Goal: Information Seeking & Learning: Learn about a topic

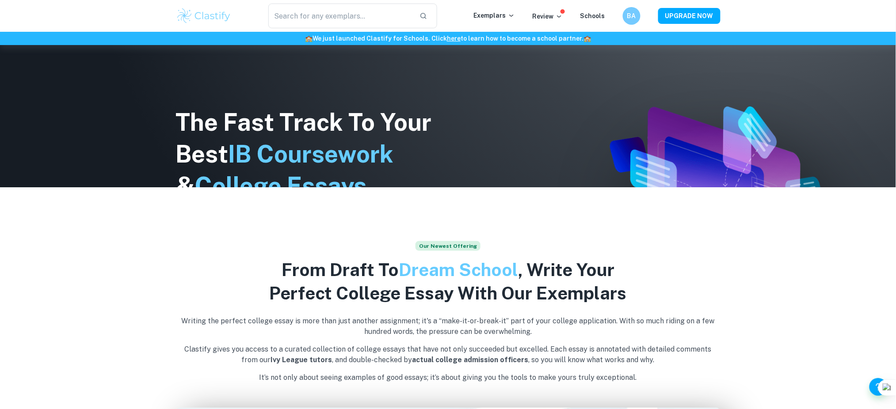
scroll to position [223, 0]
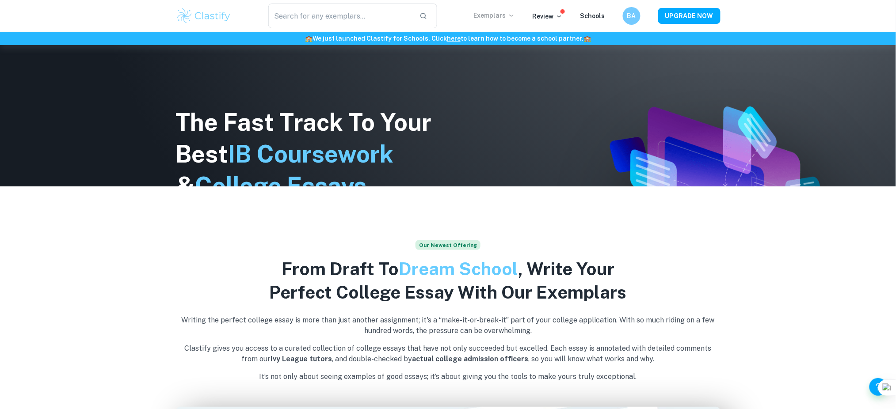
click at [506, 12] on p "Exemplars" at bounding box center [494, 16] width 41 height 10
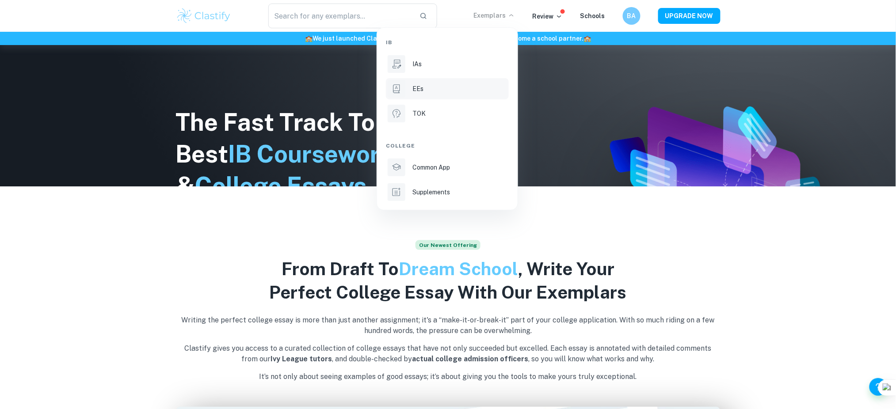
click at [419, 82] on li "EEs" at bounding box center [447, 88] width 123 height 21
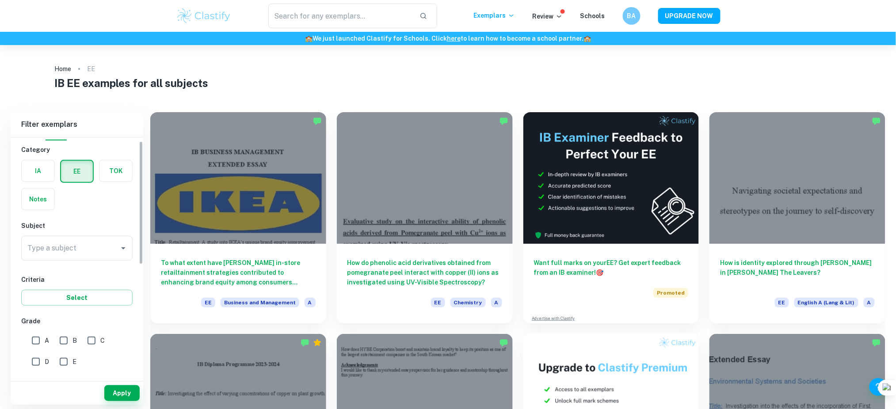
scroll to position [6, 0]
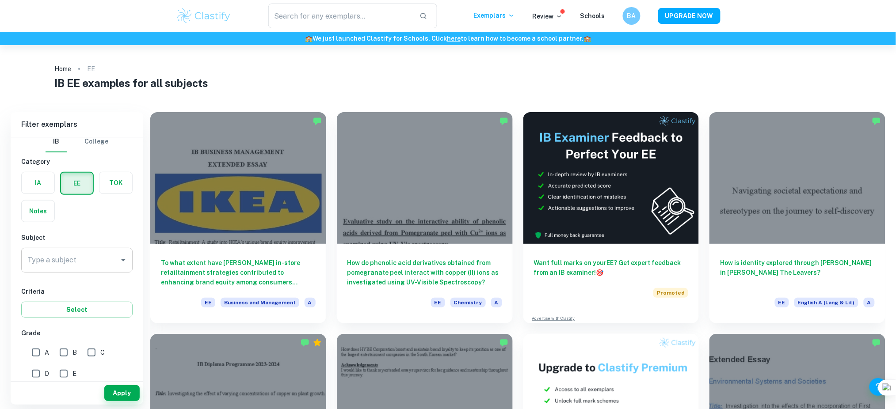
click at [85, 252] on input "Type a subject" at bounding box center [70, 260] width 90 height 17
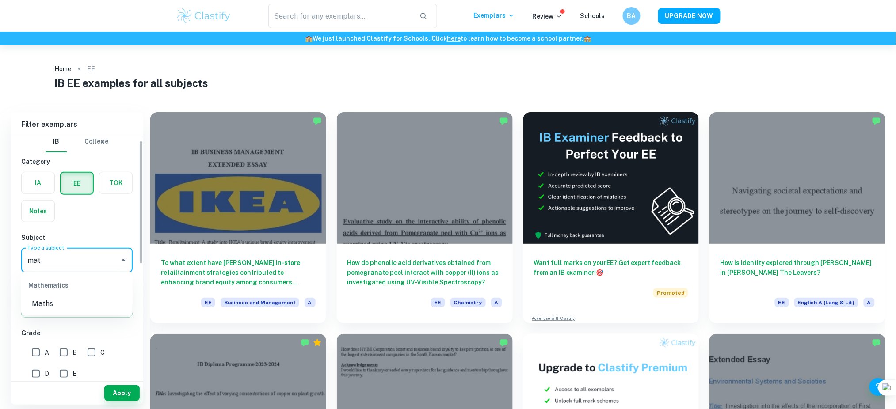
scroll to position [0, 0]
click at [66, 306] on li "Maths" at bounding box center [76, 304] width 111 height 16
type input "Maths"
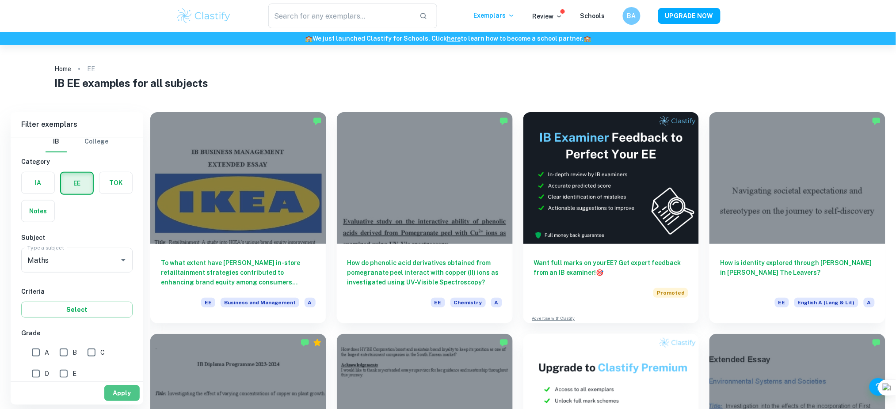
click at [128, 307] on button "Apply" at bounding box center [121, 393] width 35 height 16
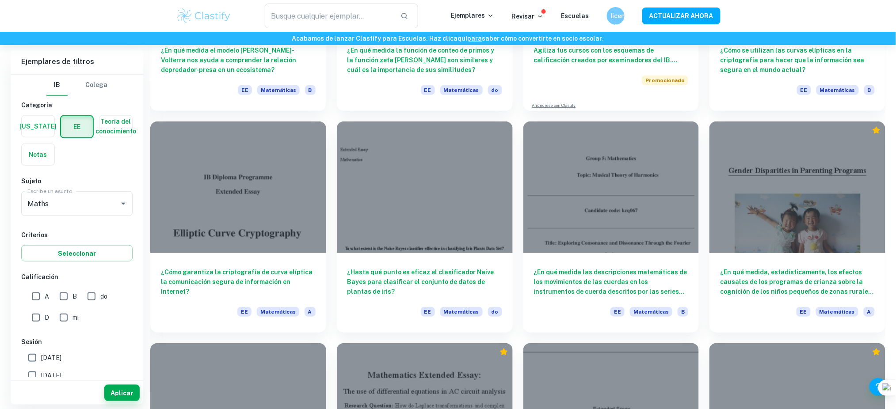
scroll to position [1324, 0]
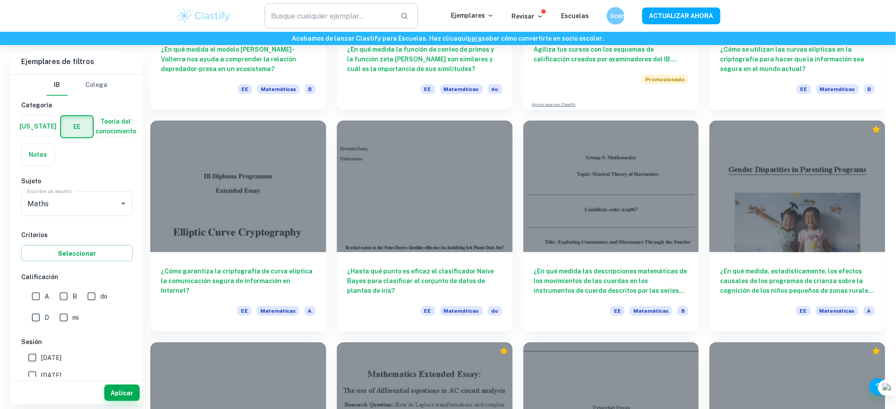
click at [310, 22] on input "text" at bounding box center [329, 16] width 129 height 25
type input "generalización"
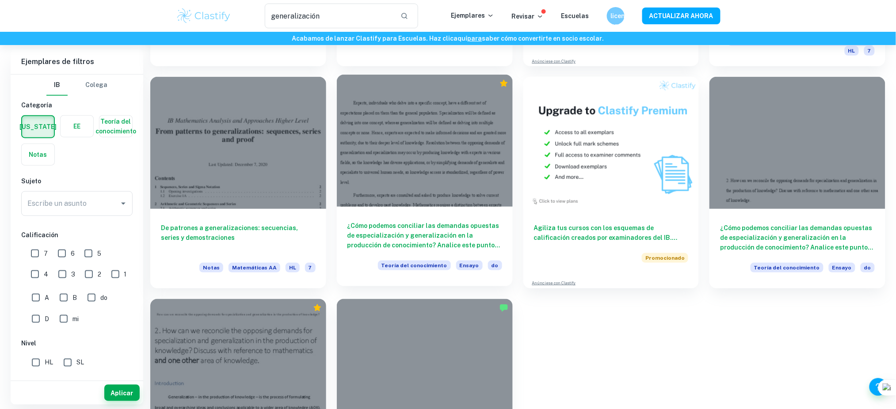
scroll to position [352, 0]
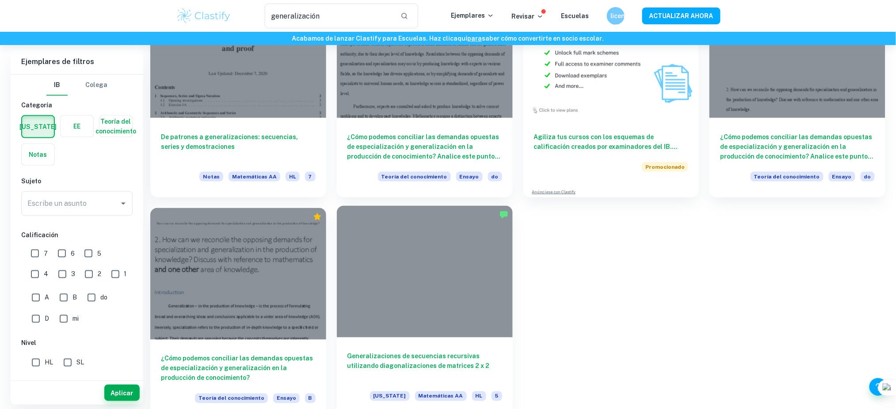
click at [417, 261] on div at bounding box center [425, 272] width 176 height 132
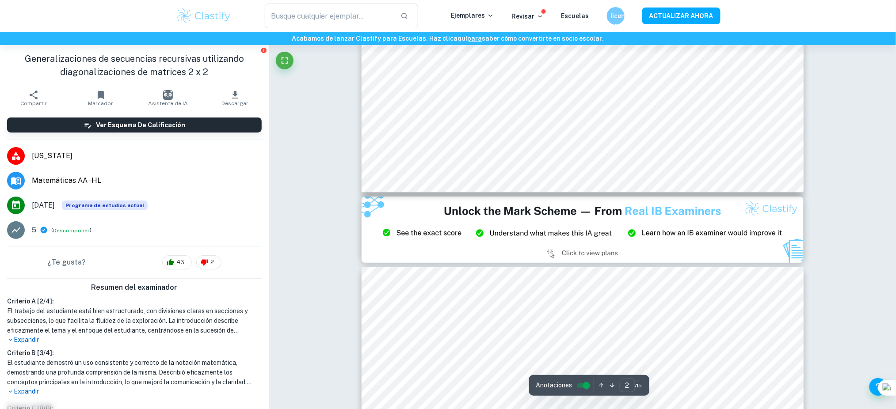
type input "3"
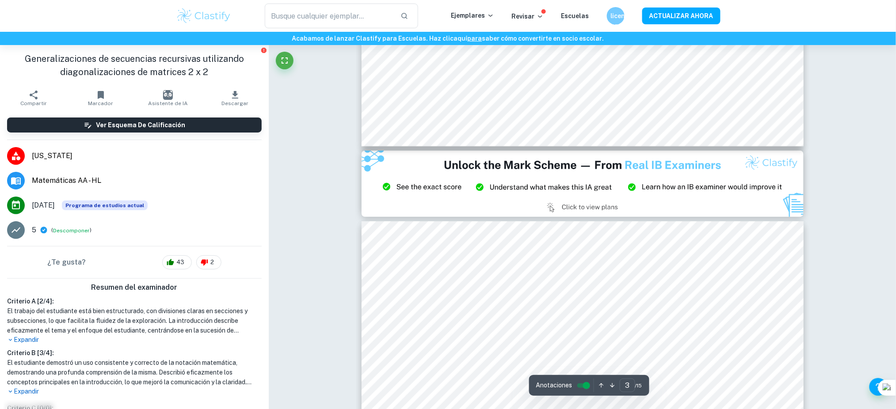
scroll to position [1247, 0]
